Goal: Task Accomplishment & Management: Manage account settings

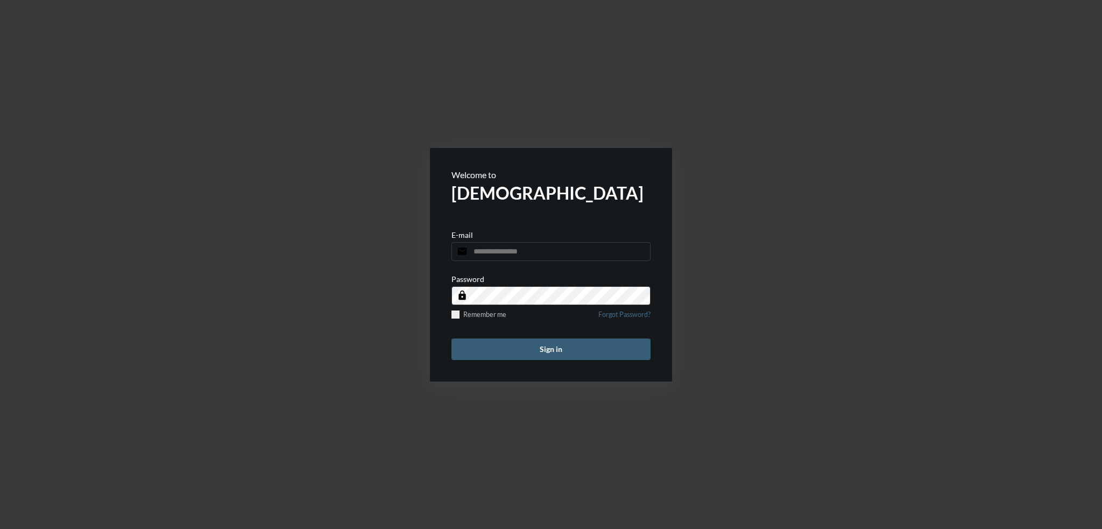
type input "**********"
click at [566, 348] on button "Sign in" at bounding box center [550, 349] width 199 height 22
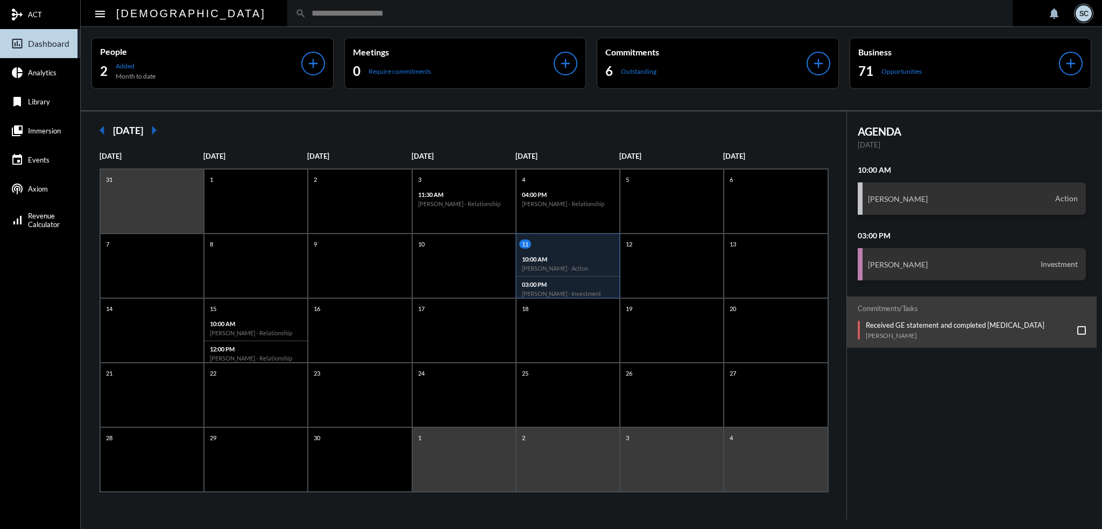
click at [665, 70] on div "6 Outstanding" at bounding box center [705, 70] width 201 height 17
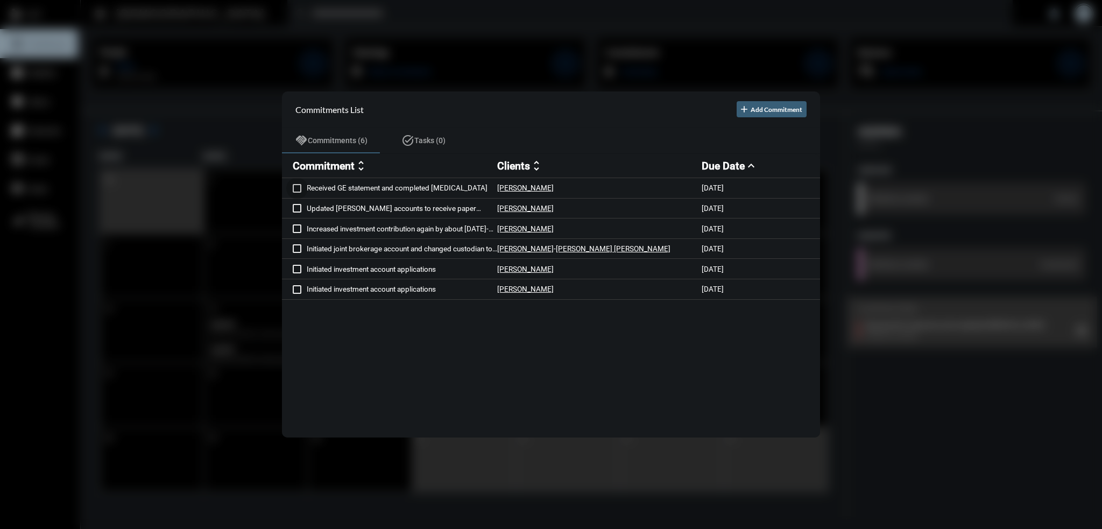
click at [296, 188] on span at bounding box center [297, 188] width 9 height 9
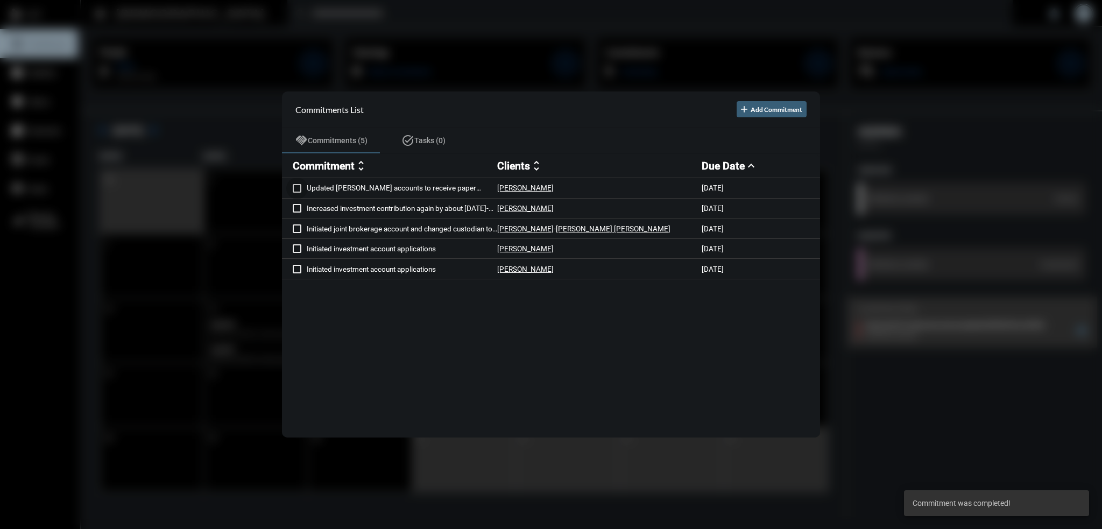
click at [297, 189] on span at bounding box center [297, 188] width 9 height 9
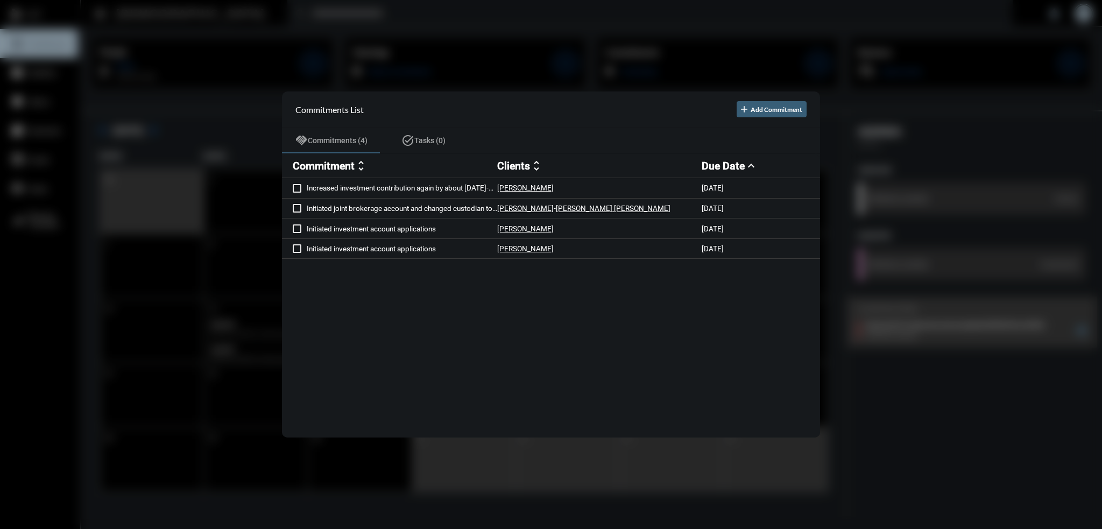
click at [161, 499] on div at bounding box center [551, 264] width 1102 height 529
